Goal: Information Seeking & Learning: Learn about a topic

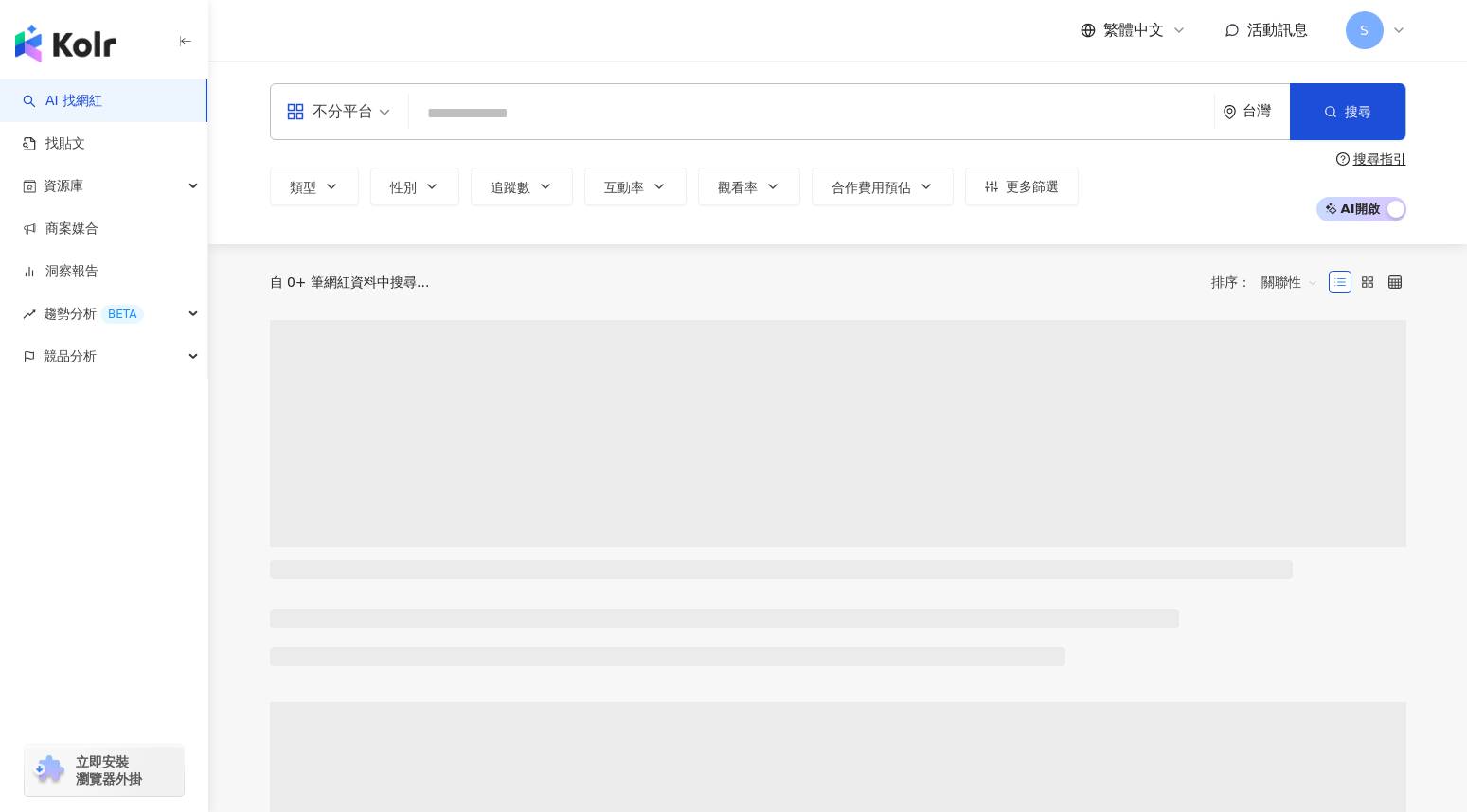
click at [574, 105] on input "search" at bounding box center [812, 114] width 790 height 36
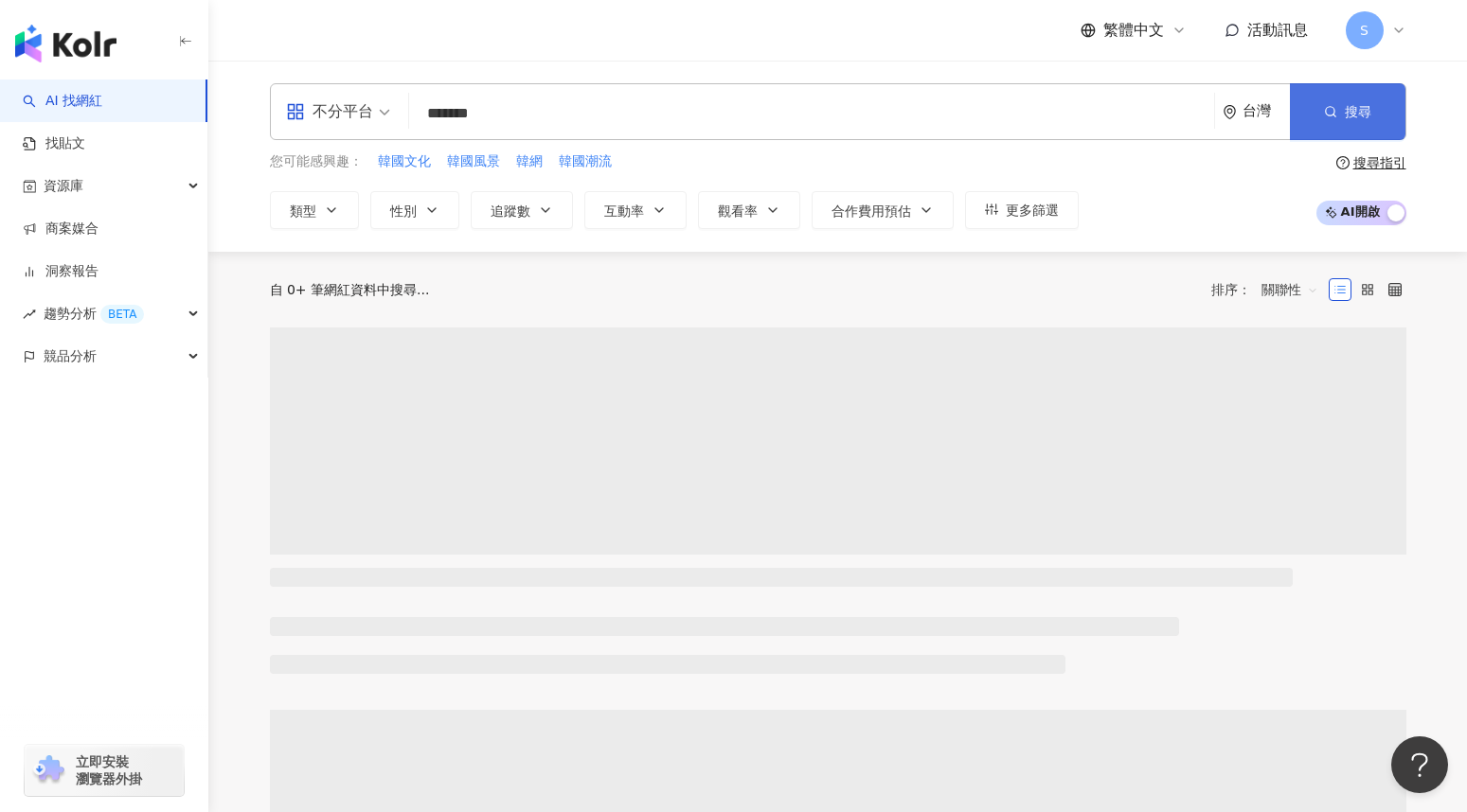
type input "*******"
click at [1338, 114] on button "搜尋" at bounding box center [1348, 112] width 116 height 57
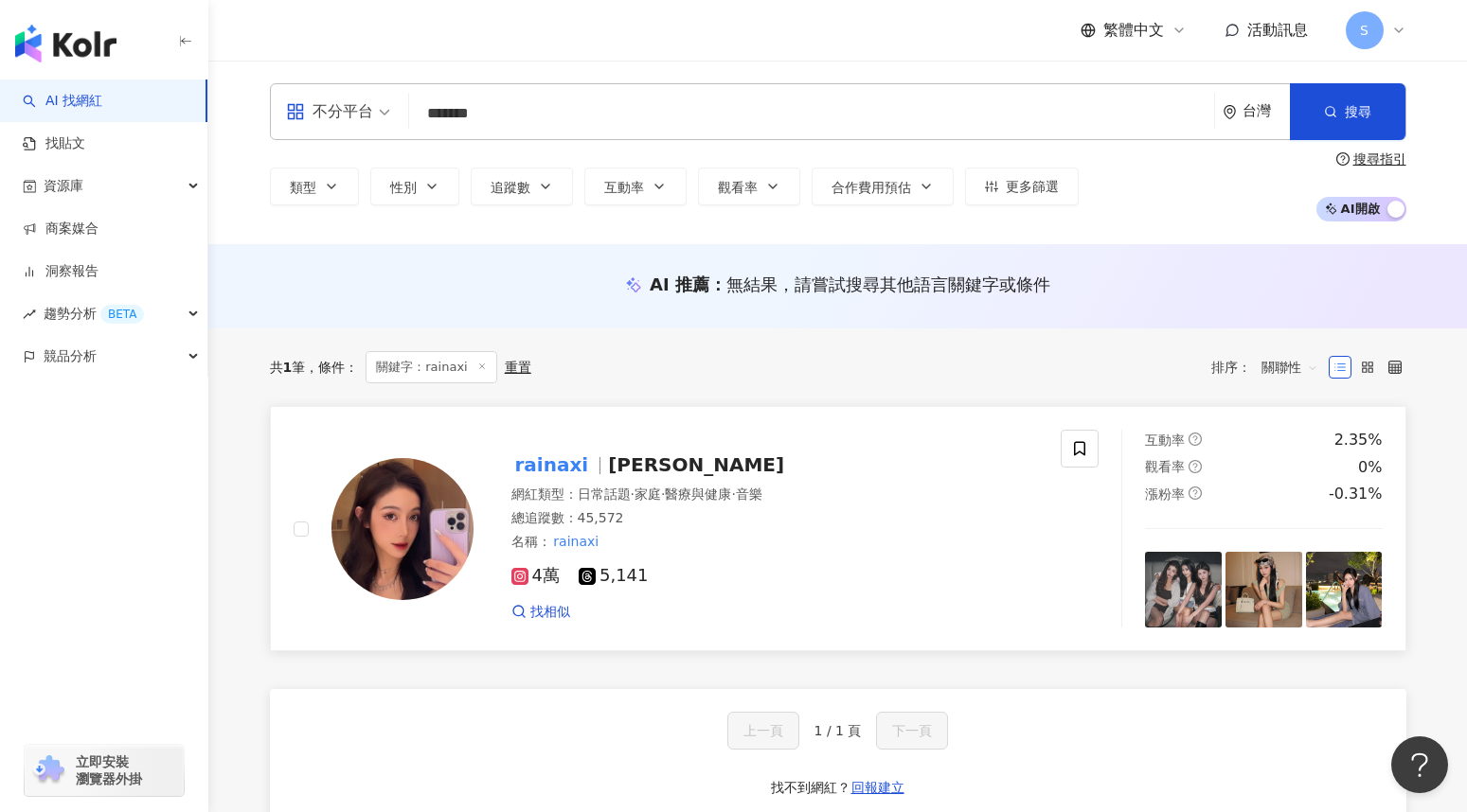
click at [461, 501] on img at bounding box center [402, 529] width 142 height 142
